Goal: Information Seeking & Learning: Learn about a topic

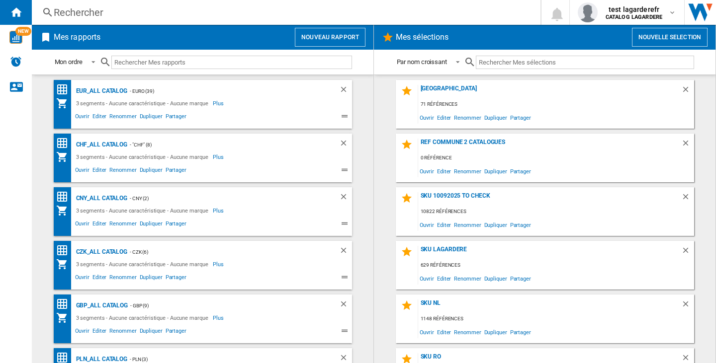
click at [90, 11] on div "Rechercher" at bounding box center [284, 12] width 461 height 14
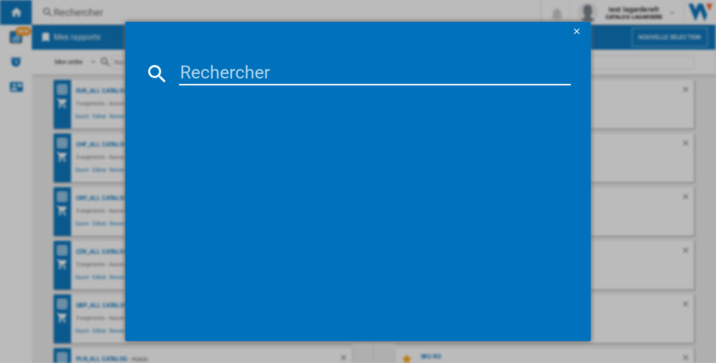
click at [276, 72] on input at bounding box center [375, 74] width 392 height 24
paste input "[PERSON_NAME] ALIEN GODDESS INTENSE EAU DE PARFUM 60 ML"
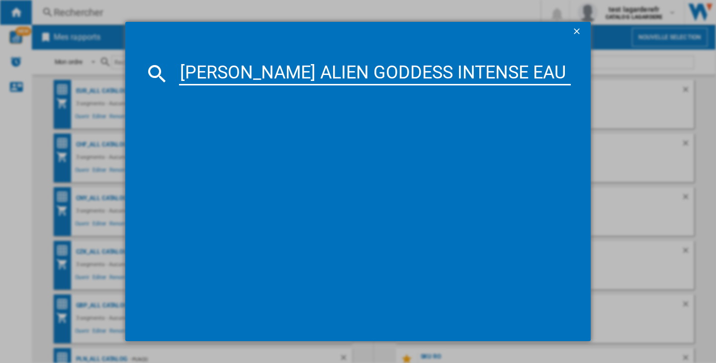
scroll to position [0, 166]
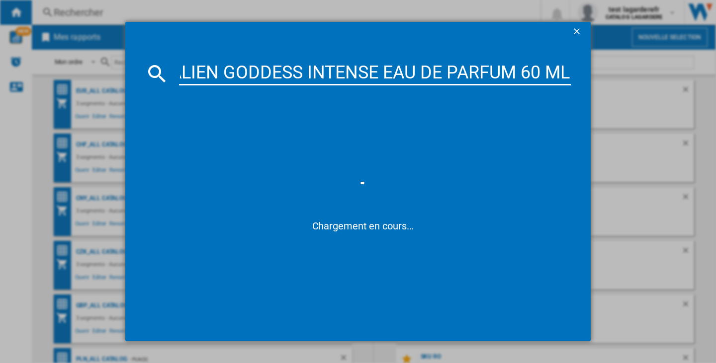
type input "[PERSON_NAME] ALIEN GODDESS INTENSE EAU DE PARFUM 60 ML"
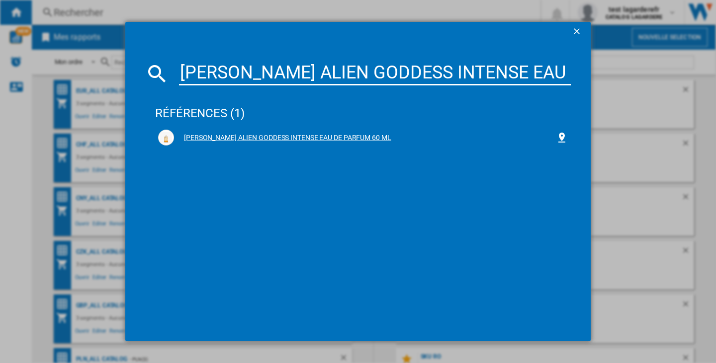
click at [263, 136] on div "[PERSON_NAME] ALIEN GODDESS INTENSE EAU DE PARFUM 60 ML" at bounding box center [365, 138] width 382 height 10
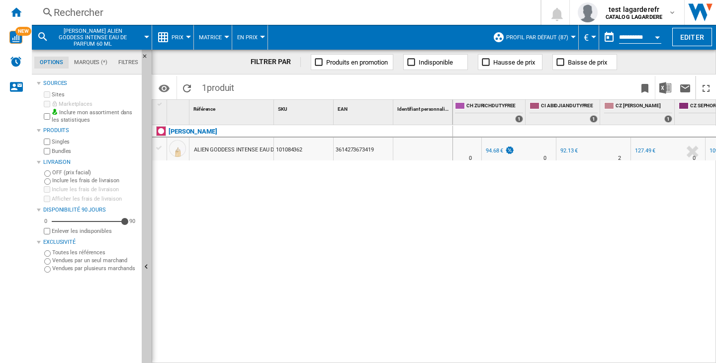
scroll to position [0, 344]
click at [186, 34] on button "Prix" at bounding box center [179, 37] width 17 height 25
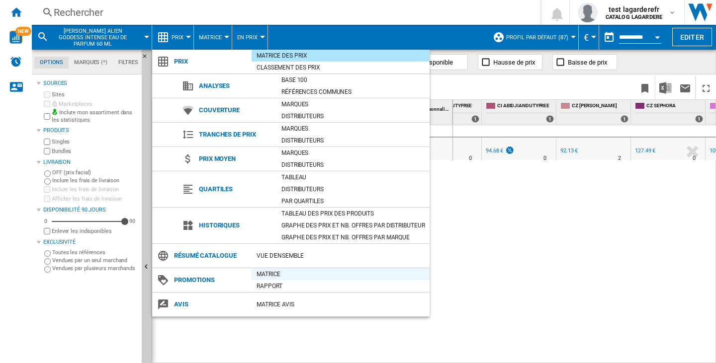
click at [279, 272] on div "Matrice" at bounding box center [340, 274] width 178 height 10
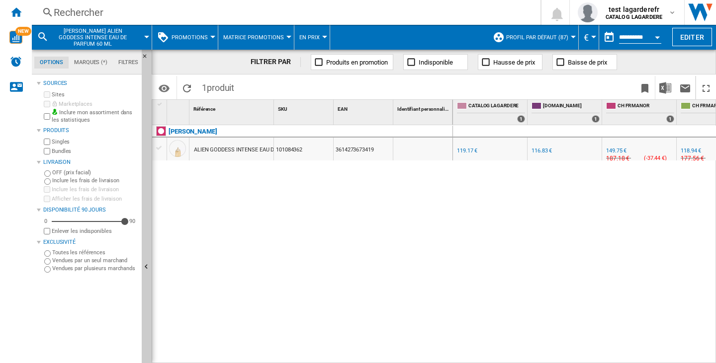
drag, startPoint x: 465, startPoint y: 357, endPoint x: 523, endPoint y: 359, distance: 58.2
click at [523, 359] on div "0.0 % 119.17 € % N/A NaN € ( 119.17 € ) CATALOG LAGARDERE : [DOMAIN_NAME] -2.0 …" at bounding box center [584, 244] width 263 height 239
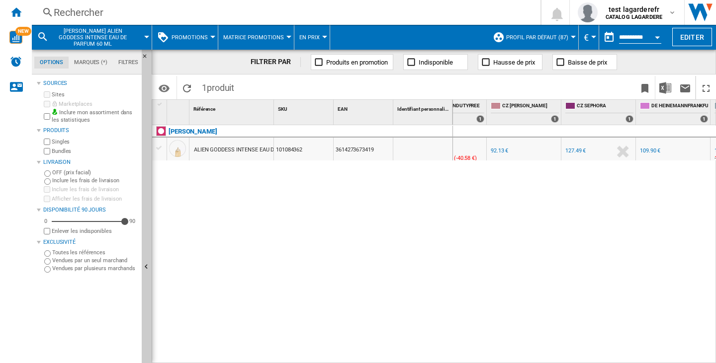
scroll to position [0, 329]
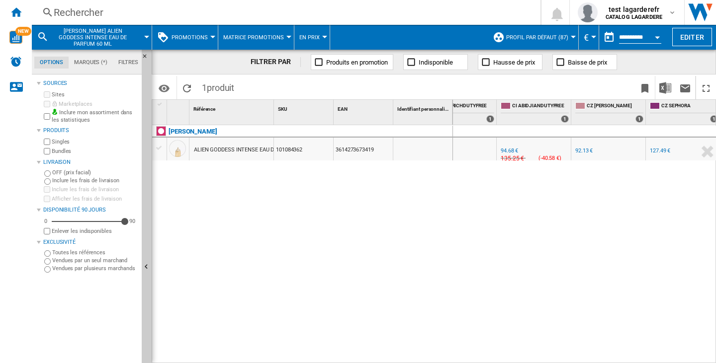
click at [619, 261] on div "0.0 % 119.17 € % N/A NaN € ( 119.17 € ) CATALOG LAGARDERE : [DOMAIN_NAME] -2.0 …" at bounding box center [584, 244] width 263 height 239
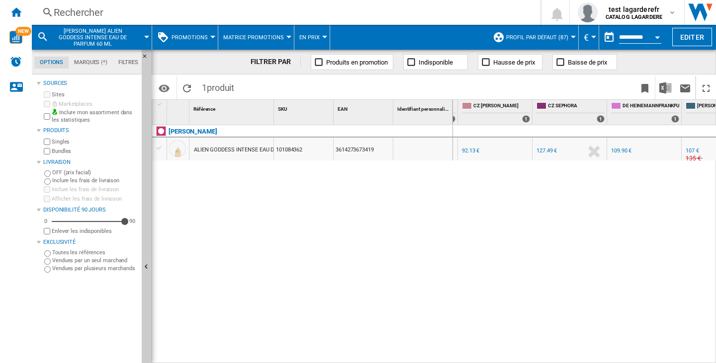
scroll to position [0, 282]
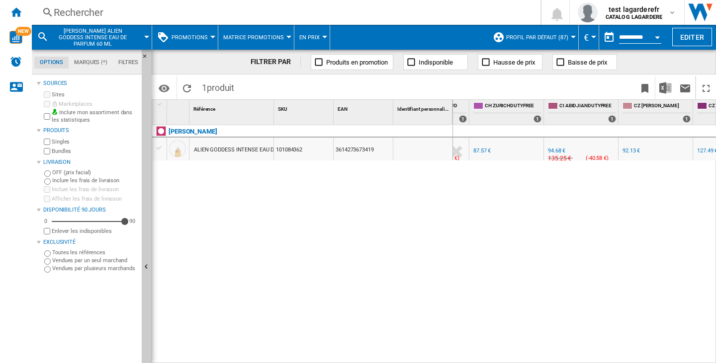
click at [85, 11] on div "Rechercher" at bounding box center [284, 12] width 461 height 14
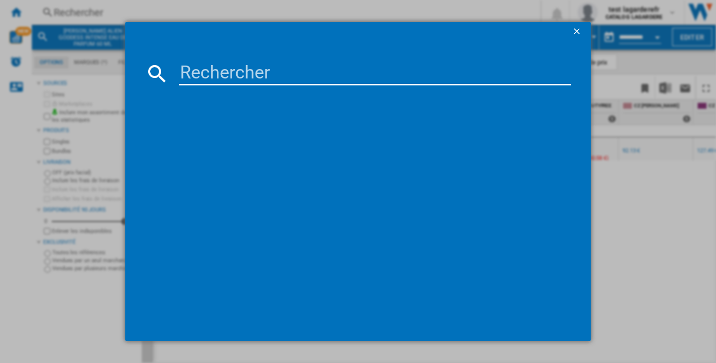
type input "ORIGINS CLEAR IMPROVEMENT RICH PURIFYING CHARCOAL MASK 75 ML"
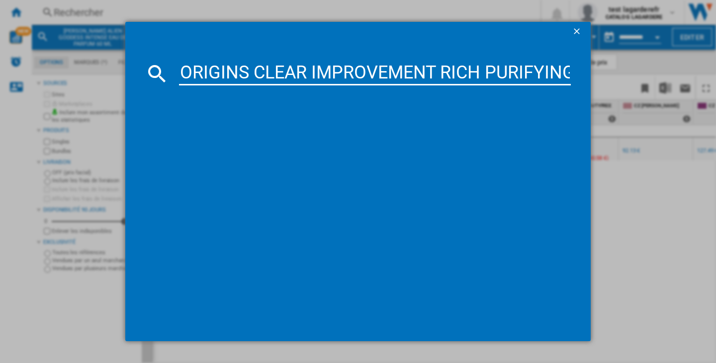
scroll to position [0, 215]
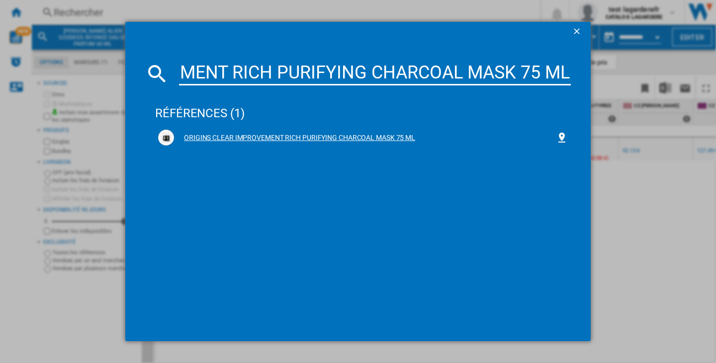
click at [396, 138] on div "ORIGINS CLEAR IMPROVEMENT RICH PURIFYING CHARCOAL MASK 75 ML" at bounding box center [365, 138] width 382 height 10
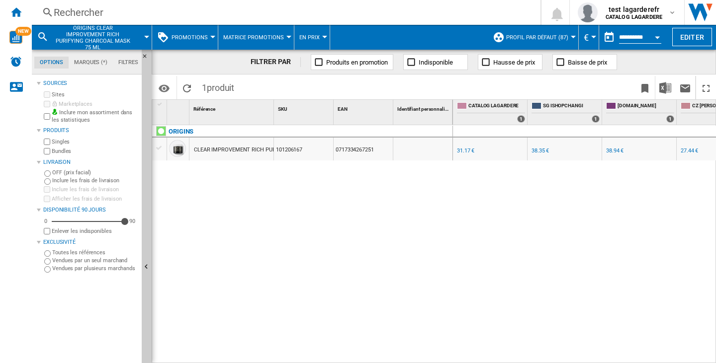
scroll to position [0, 91]
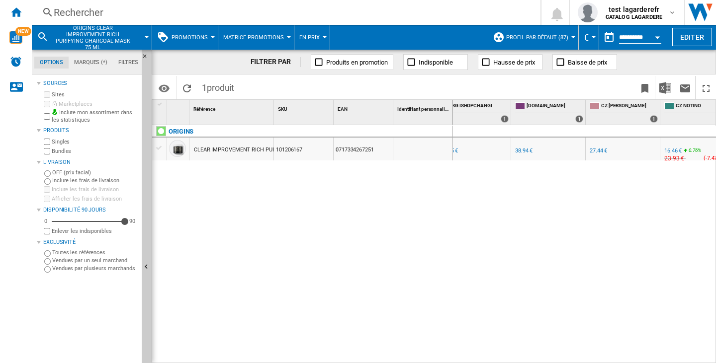
click at [52, 9] on ng-md-icon at bounding box center [48, 12] width 12 height 12
click at [93, 12] on div "Rechercher" at bounding box center [284, 12] width 461 height 14
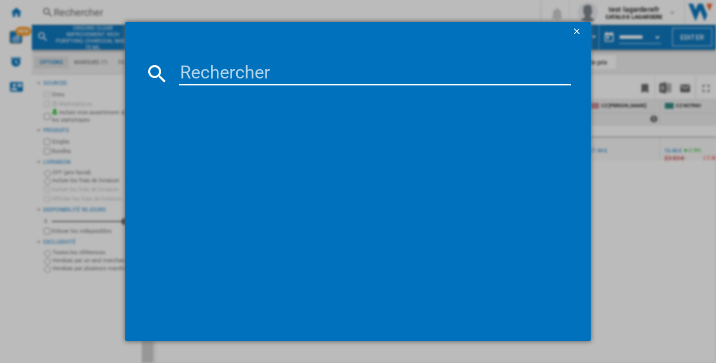
click at [206, 70] on input at bounding box center [375, 74] width 392 height 24
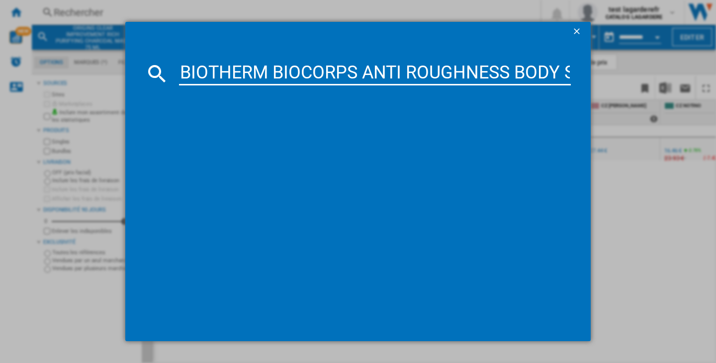
scroll to position [0, 120]
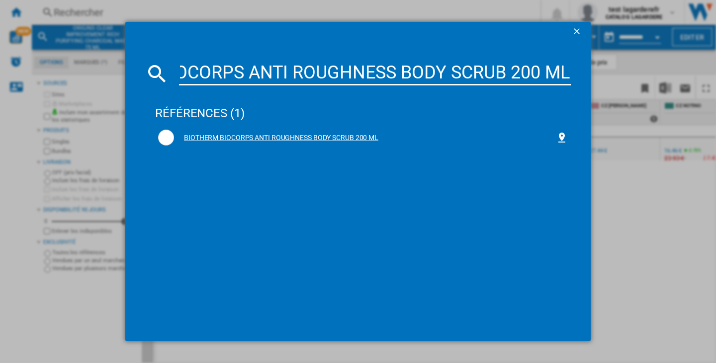
type input "BIOTHERM BIOCORPS ANTI ROUGHNESS BODY SCRUB 200 ML"
click at [271, 131] on div "BIOTHERM BIOCORPS ANTI ROUGHNESS BODY SCRUB 200 ML" at bounding box center [362, 138] width 409 height 16
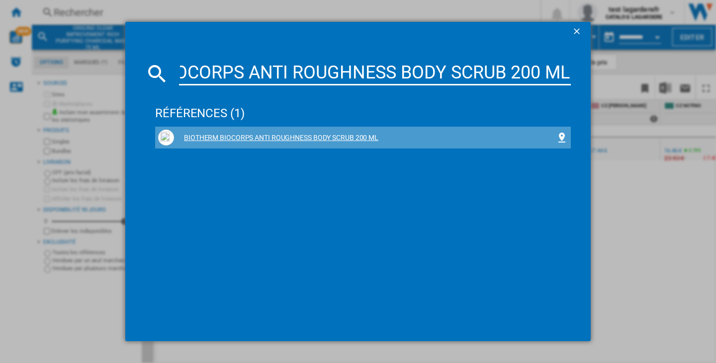
scroll to position [0, 0]
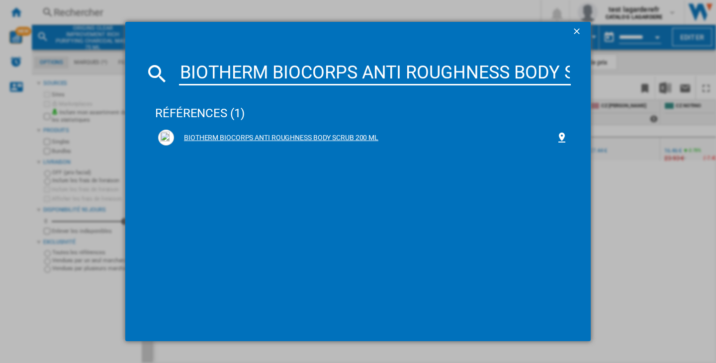
click at [272, 138] on div "BIOTHERM BIOCORPS ANTI ROUGHNESS BODY SCRUB 200 ML" at bounding box center [365, 138] width 382 height 10
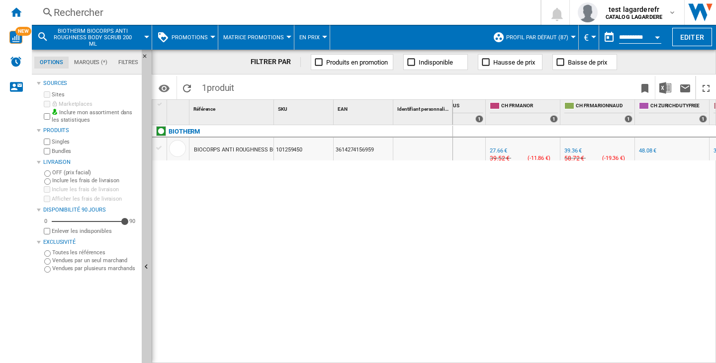
scroll to position [0, 552]
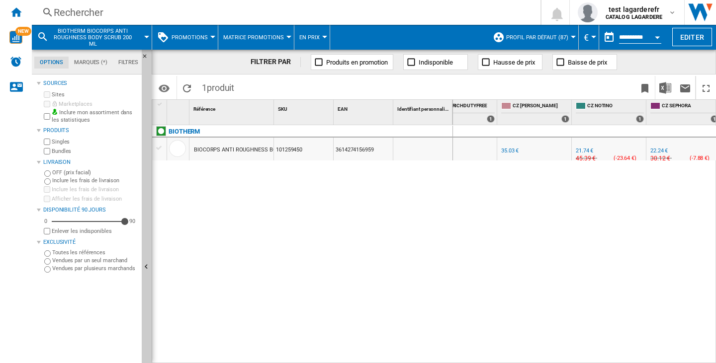
click at [592, 37] on div "Currency" at bounding box center [593, 37] width 5 height 2
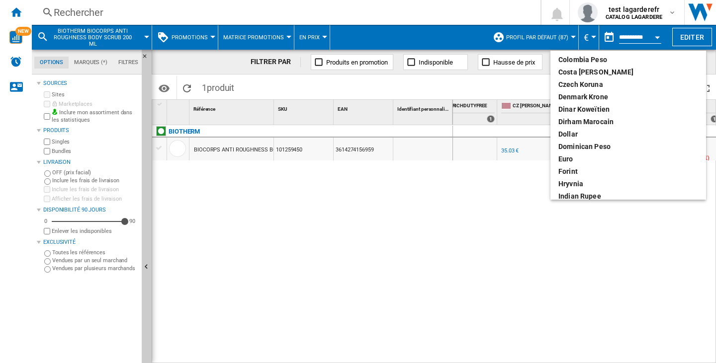
scroll to position [79, 0]
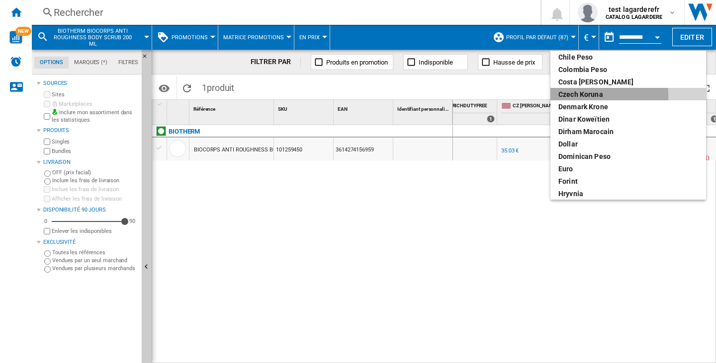
click at [570, 96] on div "Czech Koruna" at bounding box center [628, 94] width 140 height 10
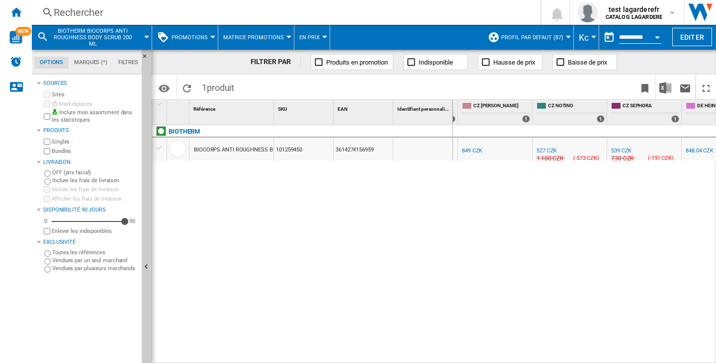
scroll to position [0, 596]
